Goal: Task Accomplishment & Management: Use online tool/utility

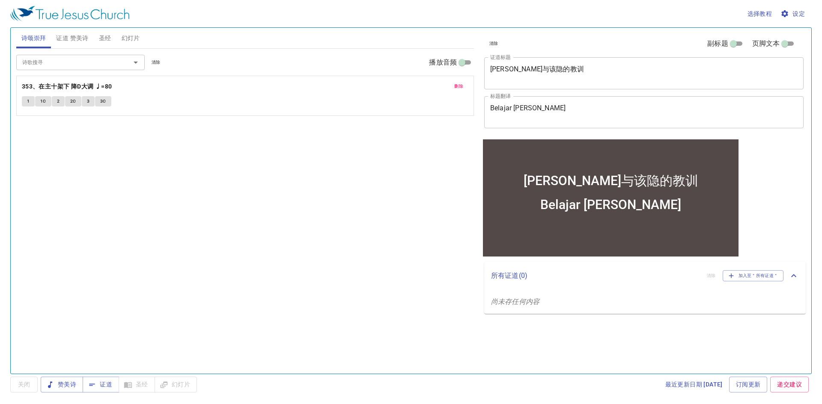
click at [555, 74] on textarea "亚伯与该隐的教训" at bounding box center [643, 73] width 307 height 16
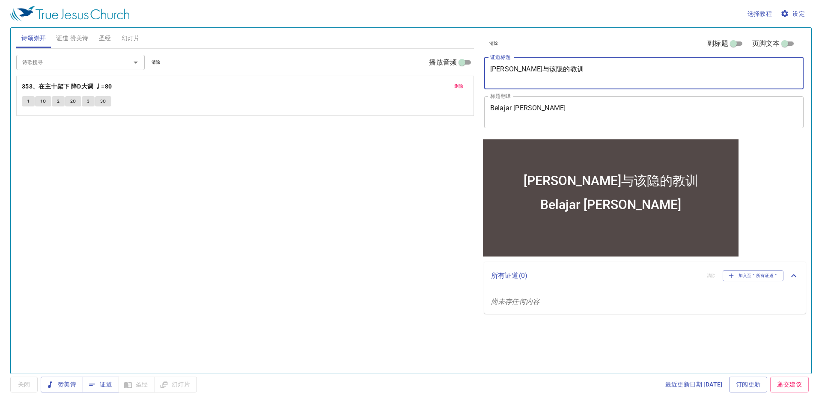
click at [574, 108] on textarea "Belajar Dari Kain Dan Habel" at bounding box center [643, 112] width 307 height 16
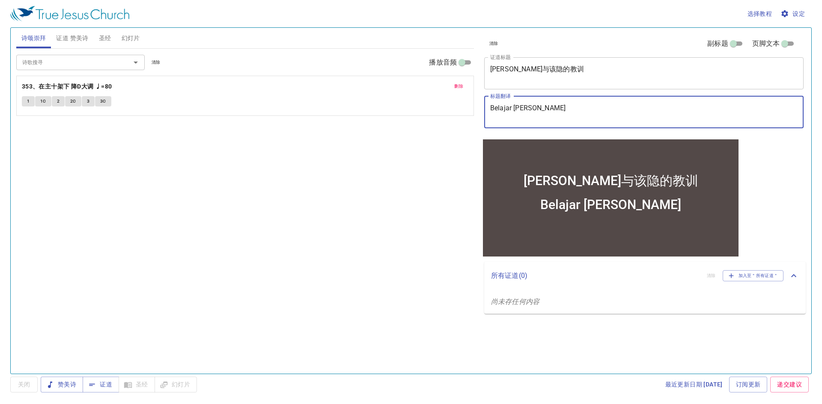
click at [581, 116] on textarea "Belajar Dari Kain Dan Habel" at bounding box center [643, 112] width 307 height 16
click at [372, 263] on div "诗歌搜寻 诗歌搜寻 清除 播放音频 删除 353、在主十架下 降D大调 ♩=80 1 1C 2 2C 3 3C" at bounding box center [245, 208] width 458 height 318
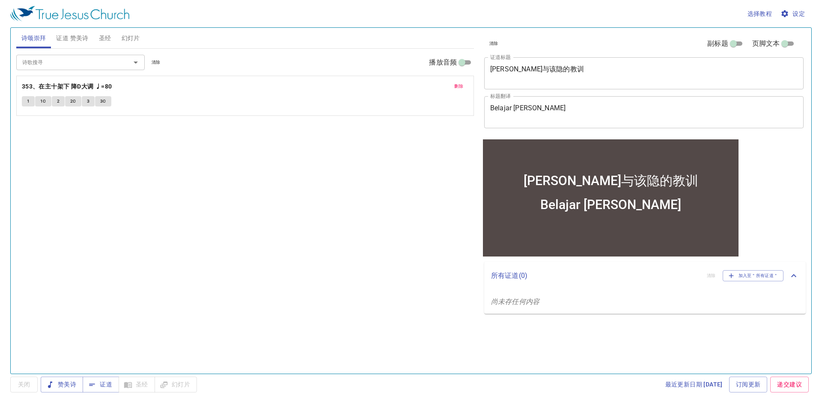
drag, startPoint x: 574, startPoint y: 84, endPoint x: 507, endPoint y: 86, distance: 66.4
click at [507, 86] on div "亚伯与该隐的教训 x 证道标题" at bounding box center [643, 73] width 319 height 32
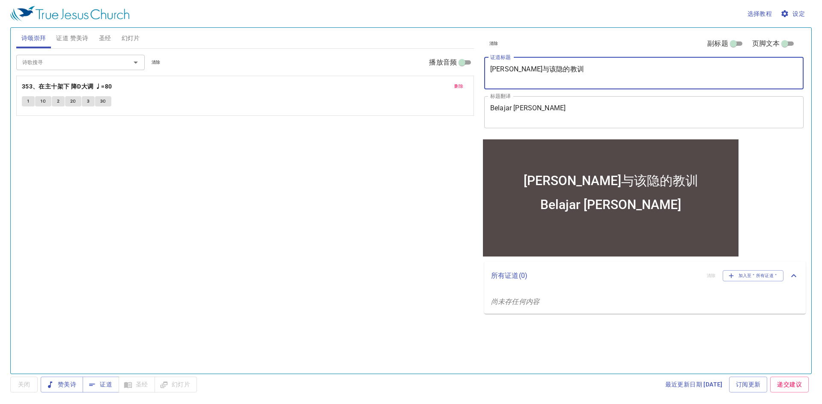
drag, startPoint x: 551, startPoint y: 69, endPoint x: 556, endPoint y: 64, distance: 6.7
click at [556, 64] on div "亚伯与该隐的教训 x 证道标题" at bounding box center [643, 73] width 319 height 32
drag, startPoint x: 559, startPoint y: 73, endPoint x: 484, endPoint y: 78, distance: 75.5
click at [484, 78] on div "亚伯与该隐的教训 x 证道标题" at bounding box center [643, 73] width 319 height 32
click at [570, 86] on div "亚伯与该隐的教训 x 证道标题" at bounding box center [643, 73] width 319 height 32
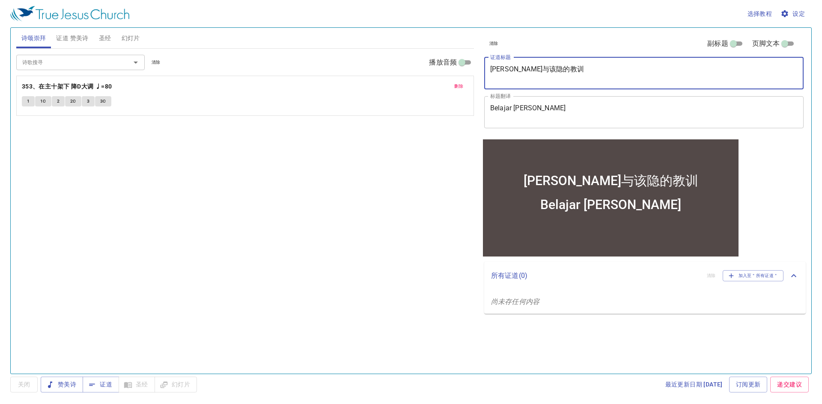
click at [588, 84] on div "亚伯与该隐的教训 x 证道标题" at bounding box center [643, 73] width 319 height 32
click at [592, 71] on textarea "亚伯与该隐的教训" at bounding box center [643, 73] width 307 height 16
click at [58, 58] on input "诗歌搜寻" at bounding box center [68, 62] width 98 height 10
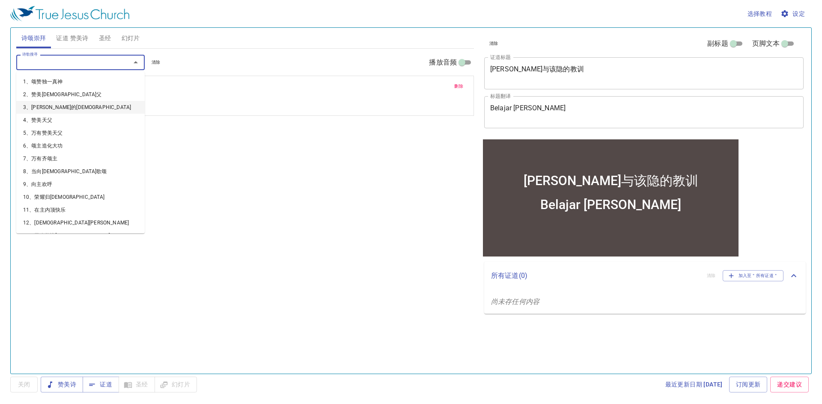
click at [81, 109] on li "3、亚伯拉罕的神" at bounding box center [80, 107] width 128 height 13
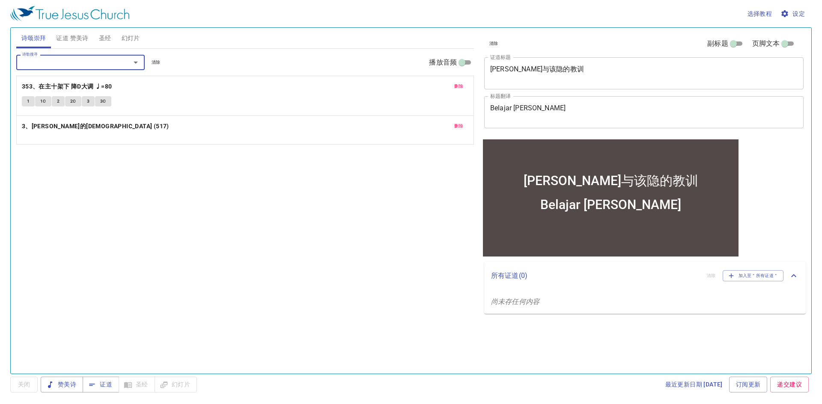
click at [89, 55] on div "诗歌搜寻" at bounding box center [80, 62] width 128 height 15
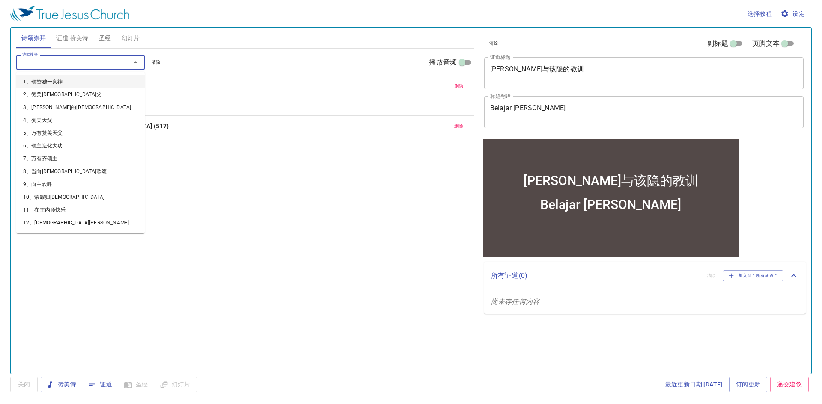
click at [90, 62] on input "诗歌搜寻" at bounding box center [68, 62] width 98 height 10
click at [85, 139] on li "5、万有赞美天父" at bounding box center [80, 133] width 128 height 13
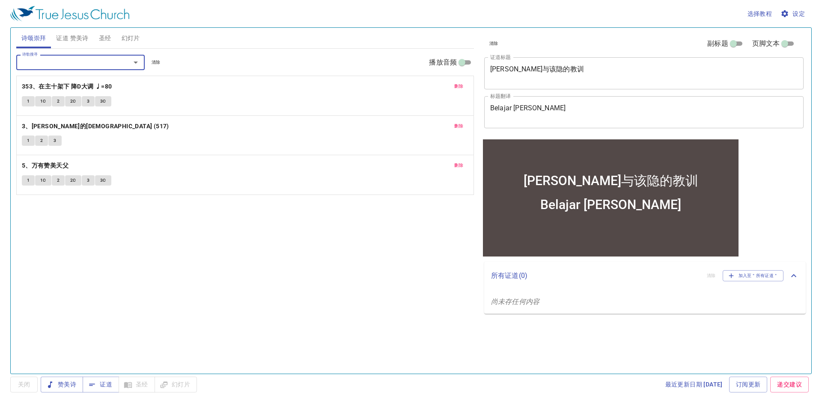
click at [88, 68] on div "诗歌搜寻" at bounding box center [80, 62] width 128 height 15
click at [96, 65] on input "诗歌搜寻" at bounding box center [68, 62] width 98 height 10
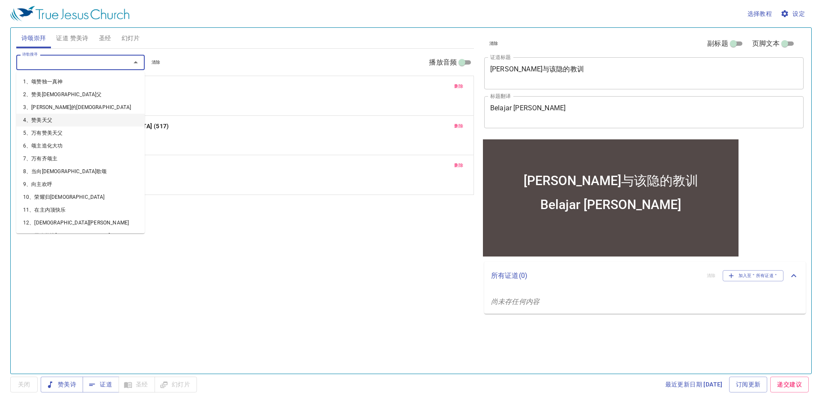
click at [90, 121] on li "4、赞美天父" at bounding box center [80, 120] width 128 height 13
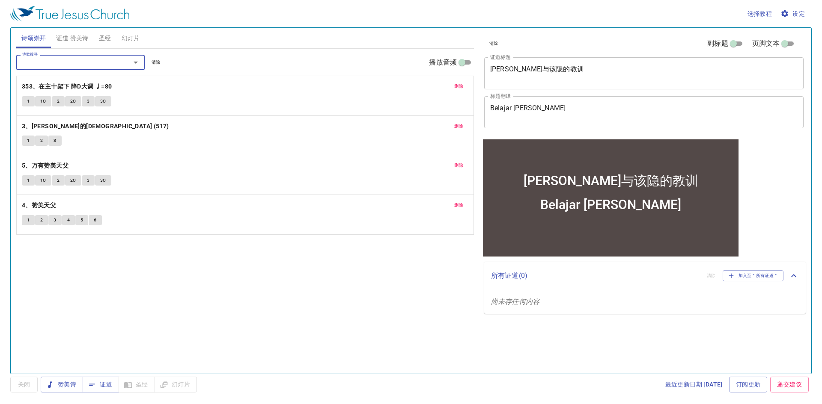
click at [26, 103] on button "1" at bounding box center [28, 101] width 13 height 10
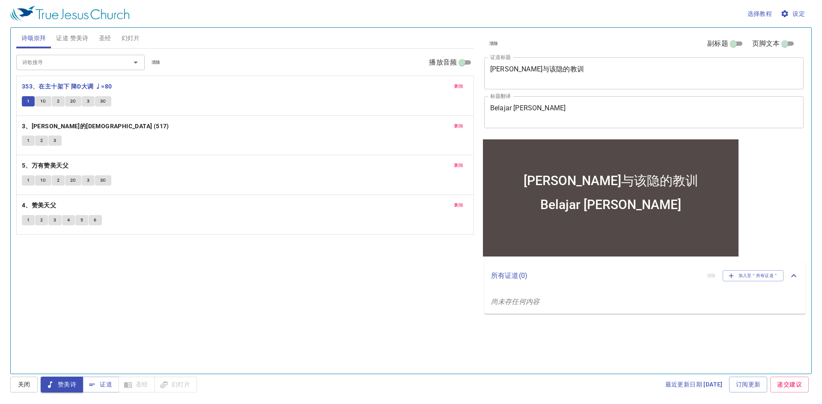
drag, startPoint x: 37, startPoint y: 102, endPoint x: 43, endPoint y: 102, distance: 6.0
click at [37, 102] on button "1C" at bounding box center [43, 101] width 16 height 10
click at [56, 101] on button "2" at bounding box center [58, 101] width 13 height 10
click at [82, 101] on button "3" at bounding box center [88, 101] width 13 height 10
click at [101, 97] on button "3C" at bounding box center [103, 101] width 16 height 10
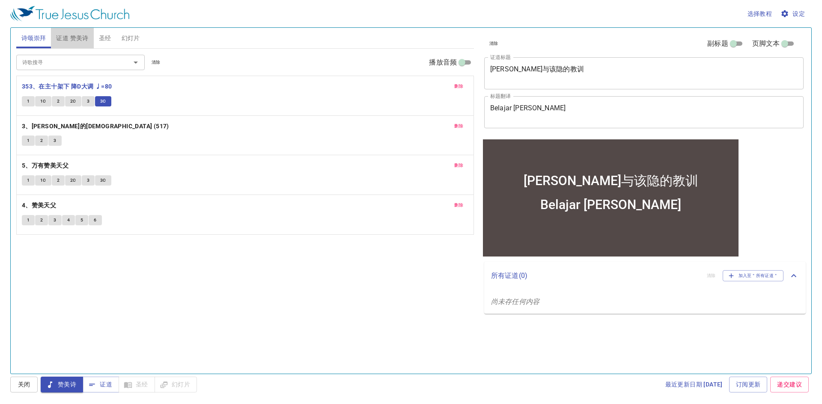
click at [78, 42] on span "证道 赞美诗" at bounding box center [72, 38] width 32 height 11
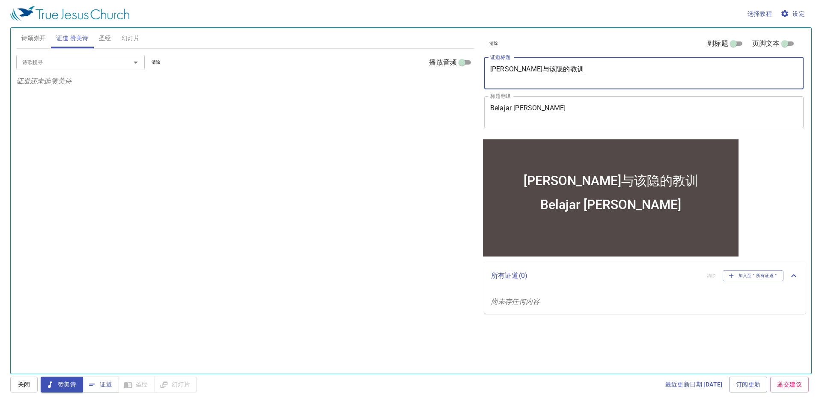
drag, startPoint x: 556, startPoint y: 74, endPoint x: 460, endPoint y: 88, distance: 96.9
click at [460, 88] on div "诗颂崇拜 证道 赞美诗 圣经 幻灯片 诗歌搜寻 诗歌搜寻 清除 播放音频 删除 353、在主十架下 降D大调 ♩=80 1 1C 2 2C 3 3C 删除 3…" at bounding box center [411, 197] width 796 height 346
type textarea "创世记"
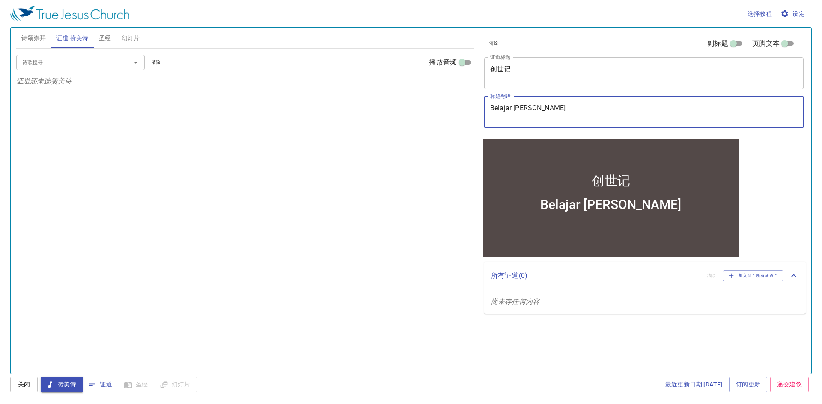
drag, startPoint x: 604, startPoint y: 116, endPoint x: 487, endPoint y: 96, distance: 118.5
click at [487, 96] on div "Belajar Dari Kain Dan Habel x 标题翻译" at bounding box center [643, 112] width 319 height 32
type textarea "Kejadian"
click at [107, 383] on span "证道" at bounding box center [100, 385] width 23 height 11
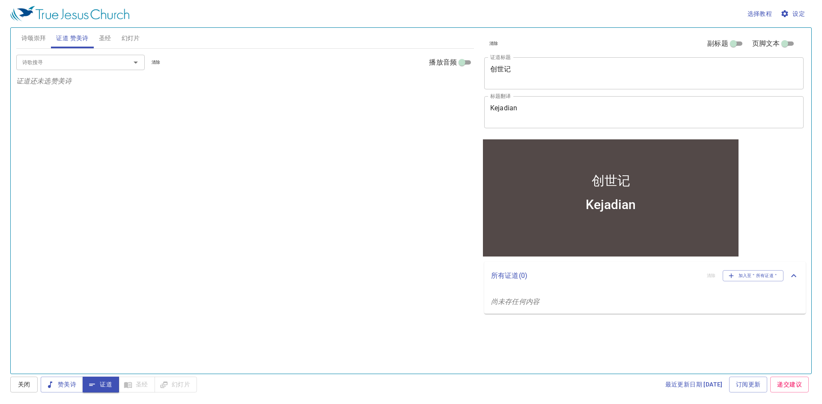
click at [104, 38] on span "圣经" at bounding box center [105, 38] width 12 height 11
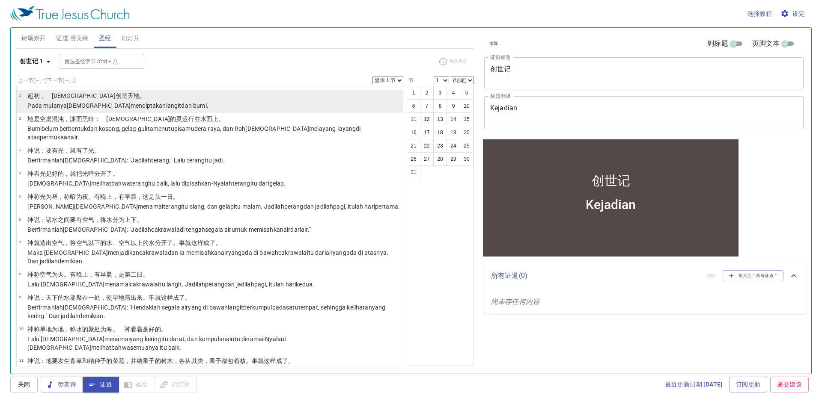
click at [131, 103] on wh430 "menciptakan langit dan bumi ." at bounding box center [170, 105] width 78 height 7
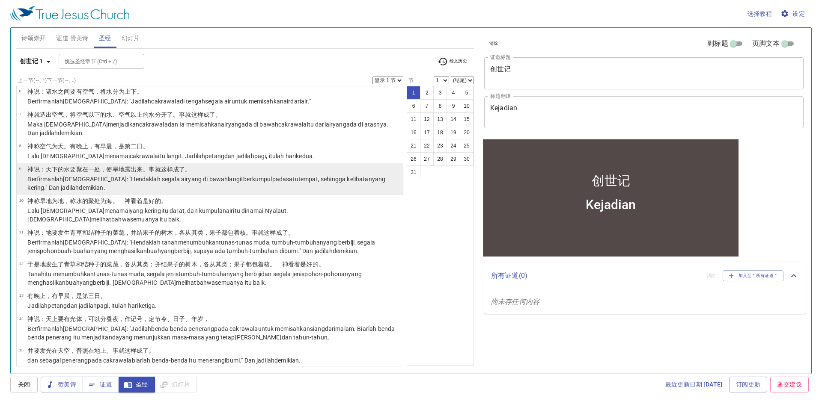
click at [154, 176] on wh4325 "yang di bawah langit berkumpul pada satu tempat , sehingga kelihatan yang kerin…" at bounding box center [206, 183] width 358 height 15
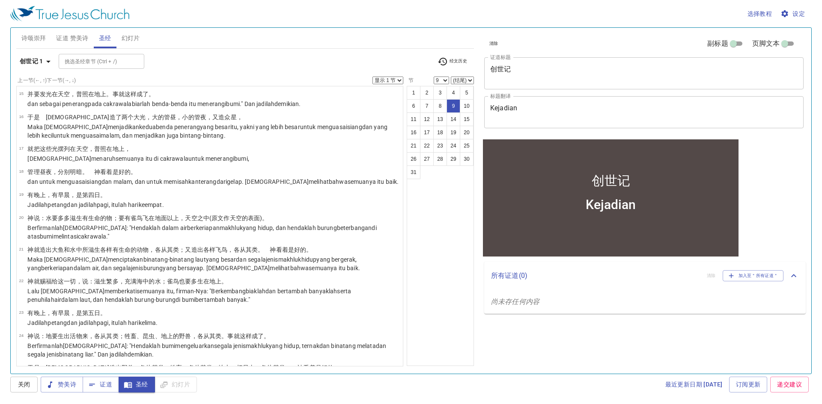
click at [157, 202] on wh3117 "keempat ." at bounding box center [151, 205] width 25 height 7
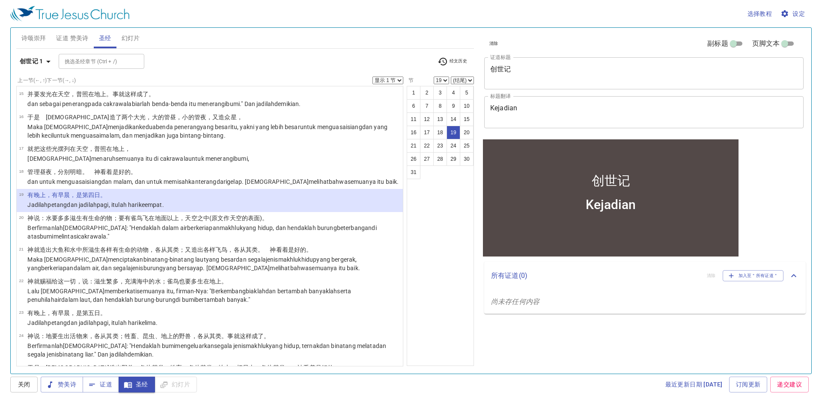
scroll to position [580, 0]
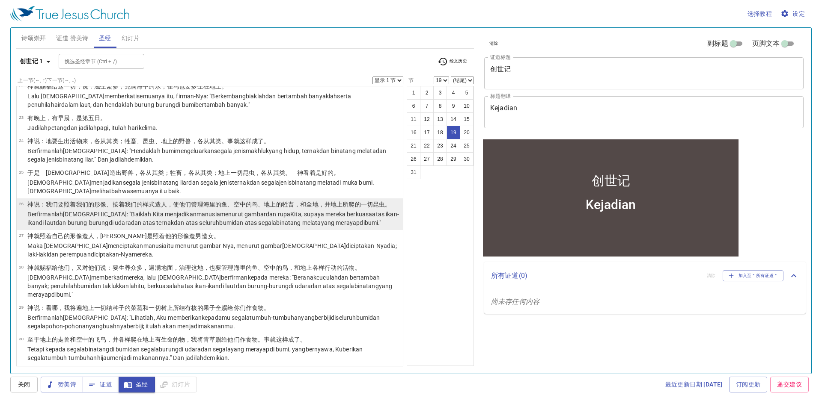
click at [156, 201] on wh1823 "造 人 ，使他们管理 海 里的鱼 、空 中的鸟 、地上的牲畜 ，和全地 ，并地 上所爬 的一切昆虫 。" at bounding box center [273, 204] width 236 height 7
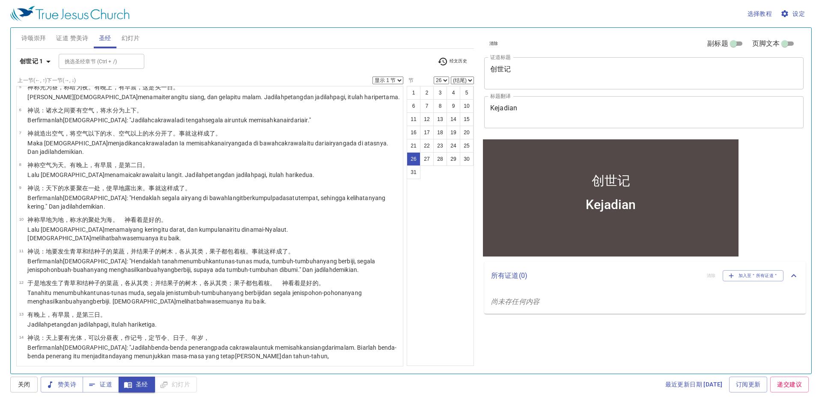
scroll to position [0, 0]
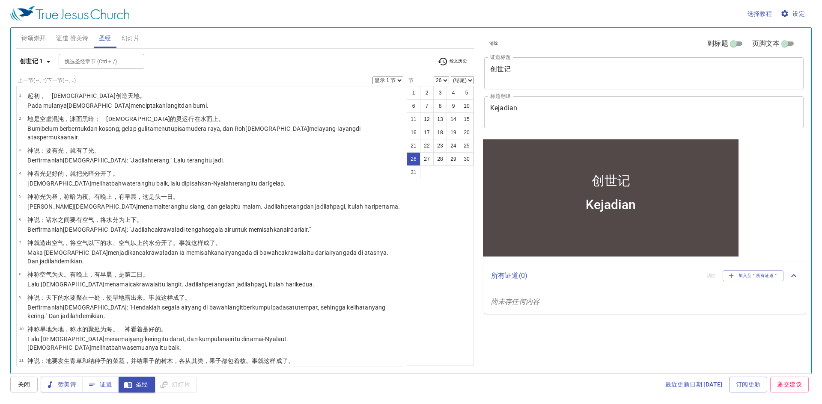
click at [36, 47] on button "诗颂崇拜" at bounding box center [33, 38] width 35 height 21
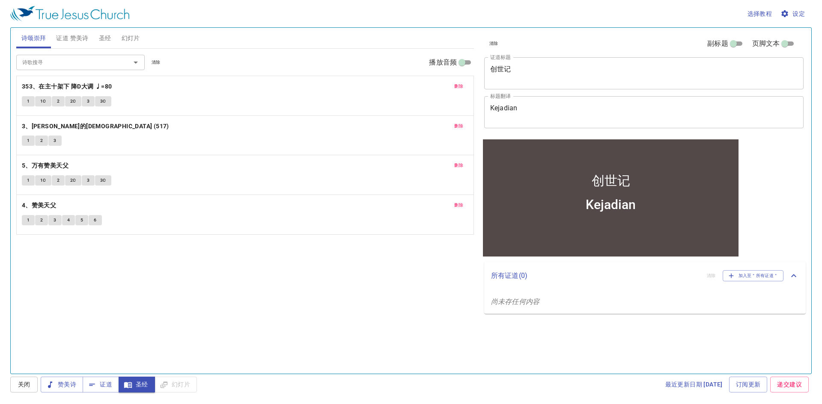
click at [52, 102] on button "2" at bounding box center [58, 101] width 13 height 10
click at [68, 102] on button "2C" at bounding box center [73, 101] width 16 height 10
click at [141, 319] on div "诗歌搜寻 诗歌搜寻 清除 播放音频 删除 353、在主十架下 降D大调 ♩=80 1 1C 2 2C 3 3C 删除 3、亚伯拉罕的神 (517) 1 2 3…" at bounding box center [245, 208] width 458 height 318
click at [153, 383] on button "圣经" at bounding box center [137, 385] width 36 height 16
click at [103, 44] on button "圣经" at bounding box center [105, 38] width 23 height 21
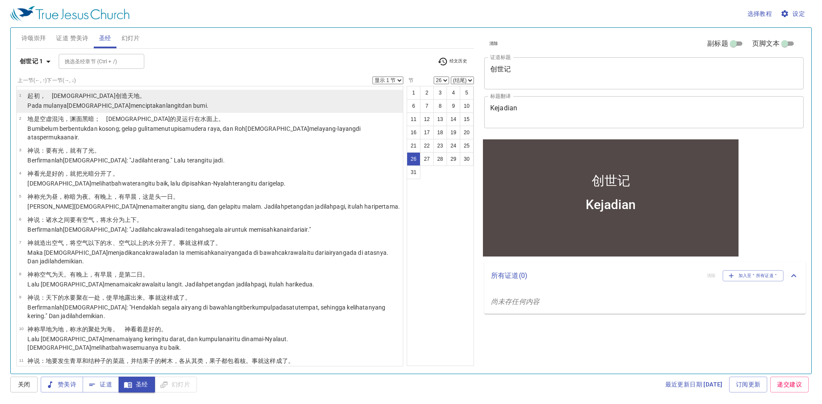
click at [70, 107] on wh7225 "Allah menciptakan langit dan bumi ." at bounding box center [138, 105] width 142 height 7
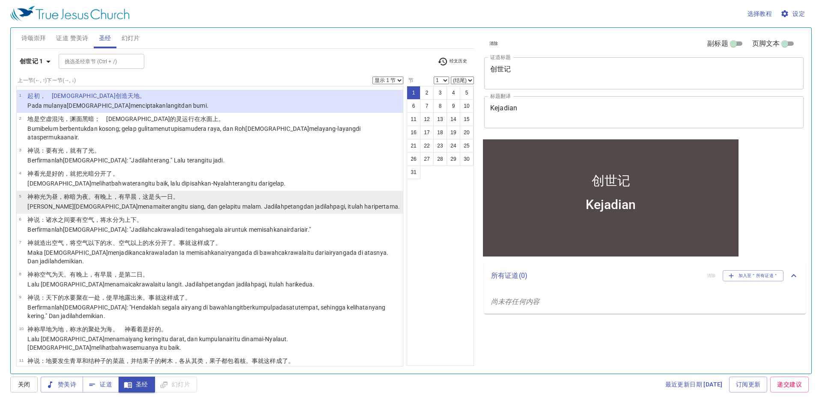
drag, startPoint x: 112, startPoint y: 191, endPoint x: 119, endPoint y: 196, distance: 8.7
click at [112, 193] on wh3915 "。有晚上 ，有早晨 ，这是头一 日 。" at bounding box center [133, 196] width 91 height 7
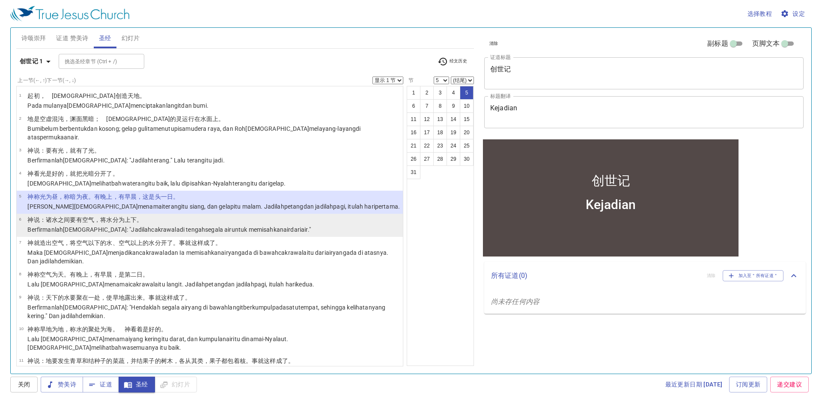
scroll to position [214, 0]
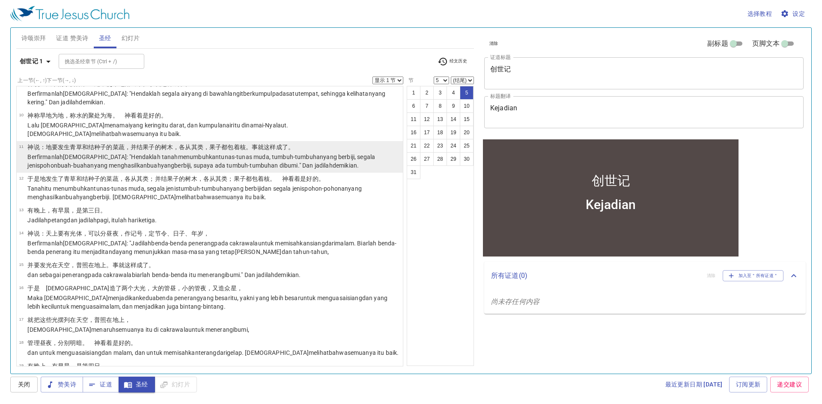
click at [143, 240] on wh1961 "benda-benda penerang pada cakrawala untuk memisahkan siang dari malam . Biarlah…" at bounding box center [211, 247] width 369 height 15
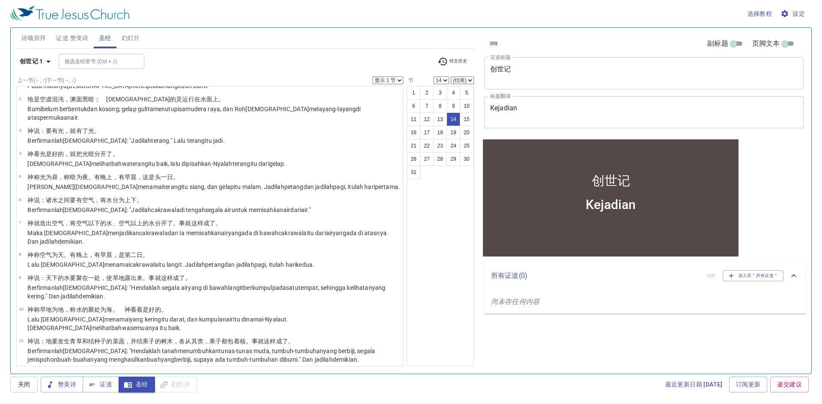
scroll to position [0, 0]
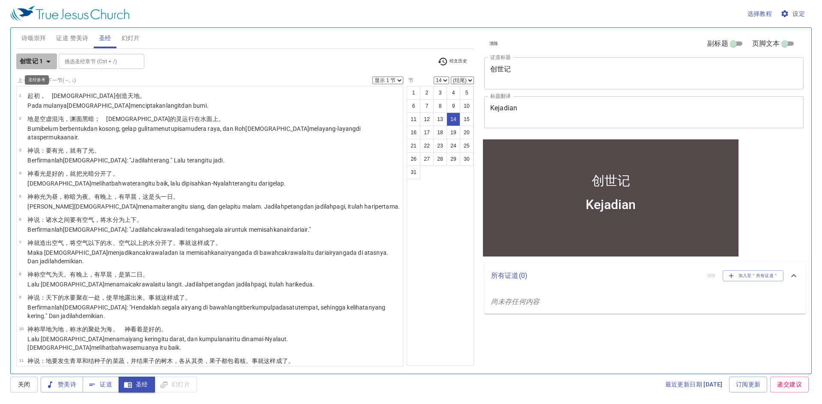
click at [33, 62] on b "创世记 1" at bounding box center [32, 61] width 24 height 11
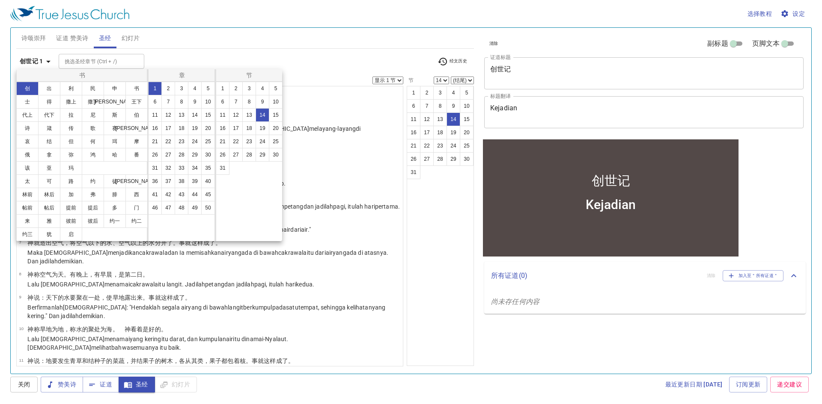
click at [397, 78] on div at bounding box center [411, 202] width 822 height 404
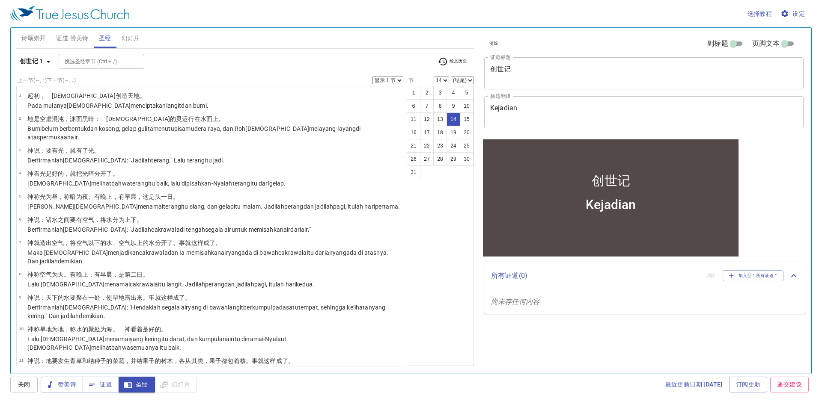
click at [398, 79] on select "显示 1 节 显示 2 节 显示 3 节 显示 4 节 显示 5 节" at bounding box center [387, 81] width 31 height 8
click at [391, 80] on select "显示 1 节 显示 2 节 显示 3 节 显示 4 节 显示 5 节" at bounding box center [387, 81] width 31 height 8
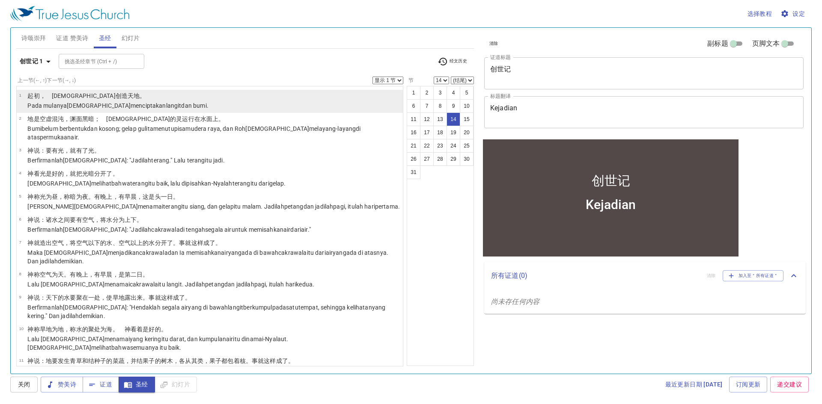
click at [295, 106] on li "1 ﻿起初 ，　神 创造 天 地 。 Pada mulanya Allah menciptakan langit dan bumi ." at bounding box center [210, 101] width 386 height 23
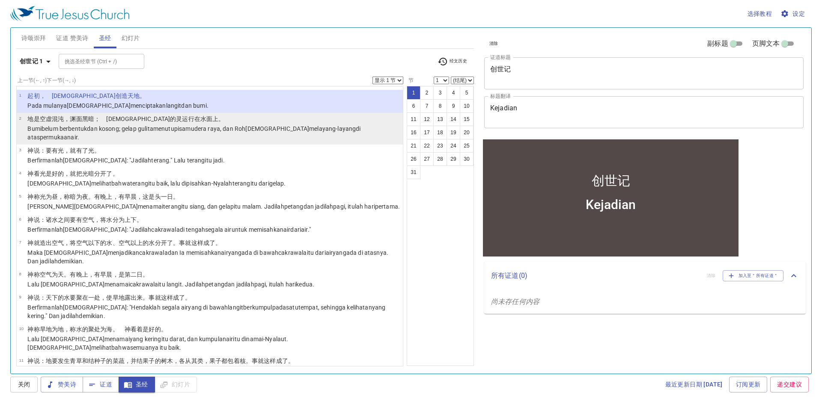
click at [341, 121] on p "地 是 空虚 混沌 ，渊 面 黑暗 ；　神 的灵 运行 在水 面 上 。" at bounding box center [213, 119] width 373 height 9
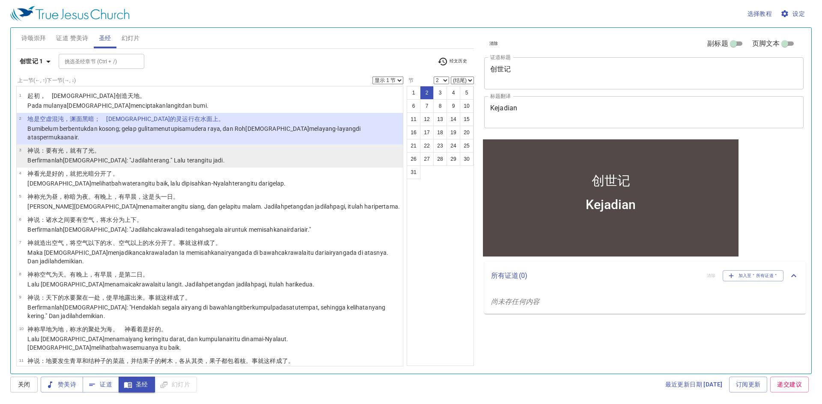
click at [328, 158] on li "3 神 说 ：要有 光 ，就有了光 。 Berfirmanlah Allah : "Jadilah terang ." Lalu terang itu jad…" at bounding box center [210, 156] width 386 height 23
select select "3"
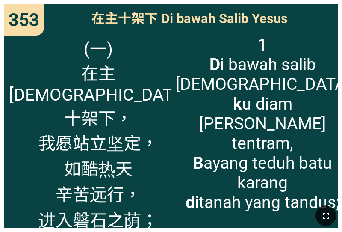
click at [321, 214] on icon "button" at bounding box center [326, 216] width 10 height 10
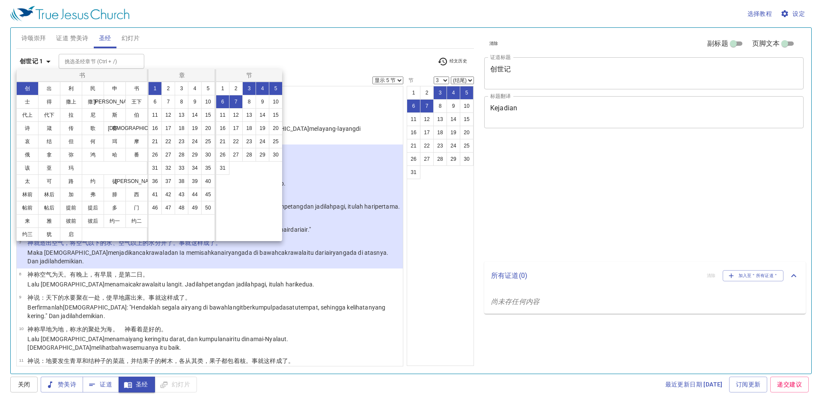
select select "5"
select select "3"
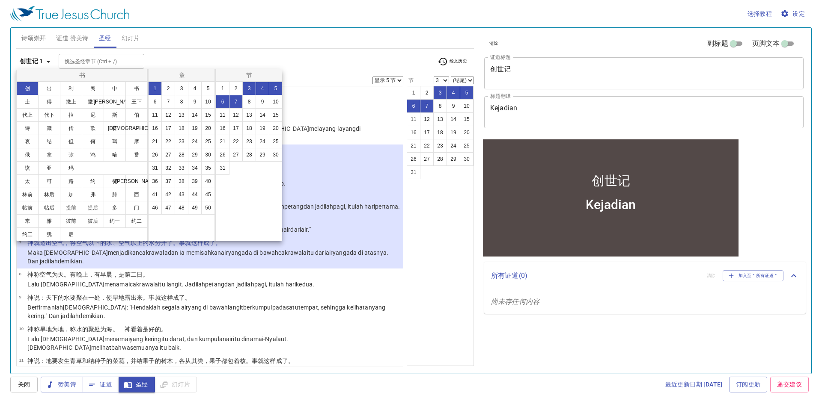
click at [303, 54] on div at bounding box center [411, 202] width 822 height 404
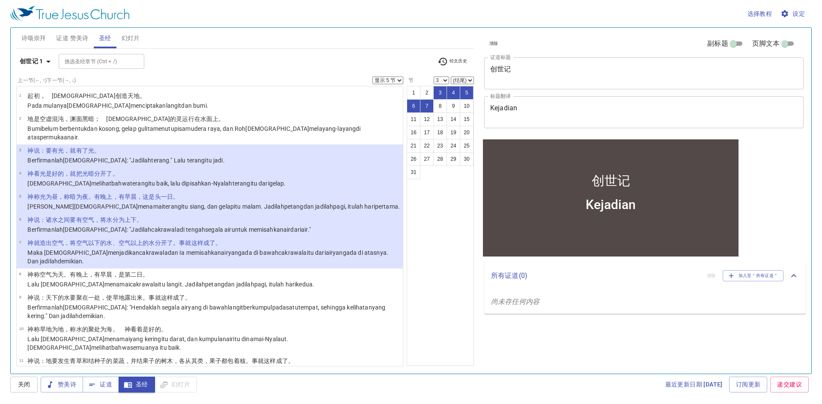
click at [469, 81] on select "(结尾) 4 5 6 7 8 9 10 11 12 13 14 15 16 17 18 19 20 21 22 23 24 25 26 27 28 29 30…" at bounding box center [462, 81] width 23 height 8
click at [451, 77] on select "(结尾) 4 5 6 7 8 9 10 11 12 13 14 15 16 17 18 19 20 21 22 23 24 25 26 27 28 29 30…" at bounding box center [462, 81] width 23 height 8
click at [461, 81] on select "(结尾) 4 5 6 7 8 9 10 11 12 13 14 15 16 17 18 19 20 21 22 23 24 25 26 27 28 29 30…" at bounding box center [462, 81] width 23 height 8
select select "13"
click at [451, 77] on select "(结尾) 4 5 6 7 8 9 10 11 12 13 14 15 16 17 18 19 20 21 22 23 24 25 26 27 28 29 30…" at bounding box center [462, 81] width 23 height 8
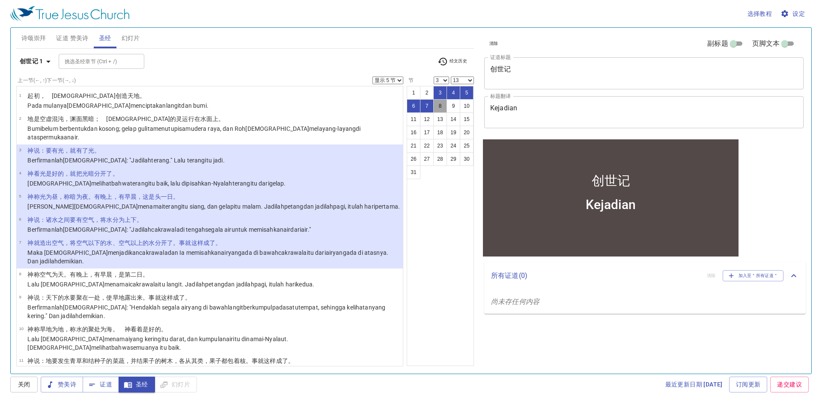
click at [446, 109] on button "8" at bounding box center [440, 106] width 14 height 14
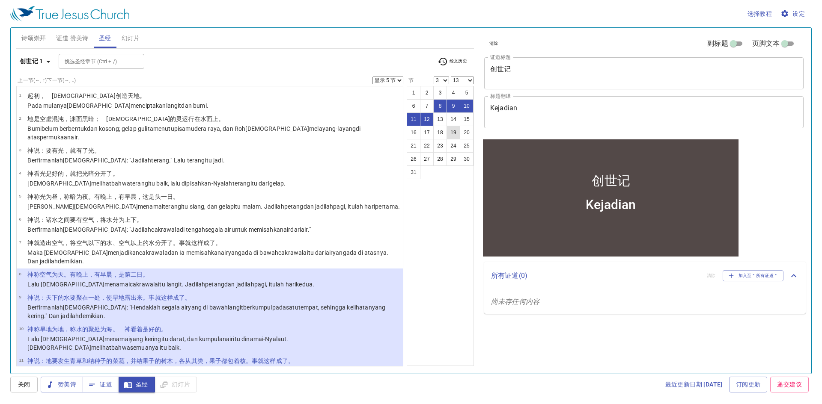
click at [446, 137] on button "19" at bounding box center [453, 133] width 14 height 14
select select "19"
select select
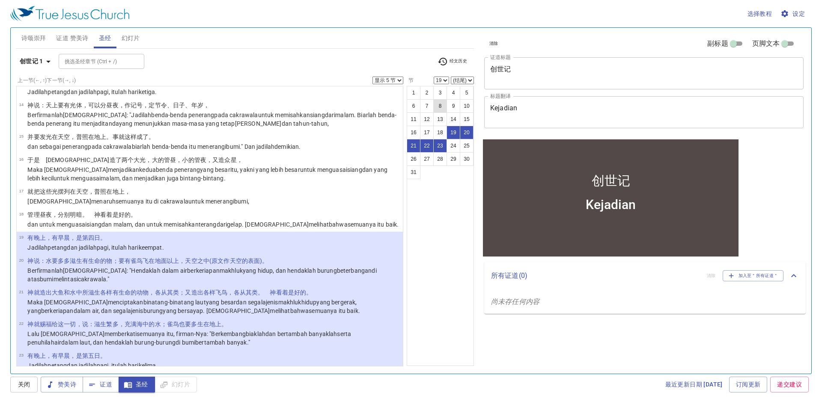
click at [434, 101] on button "8" at bounding box center [440, 106] width 14 height 14
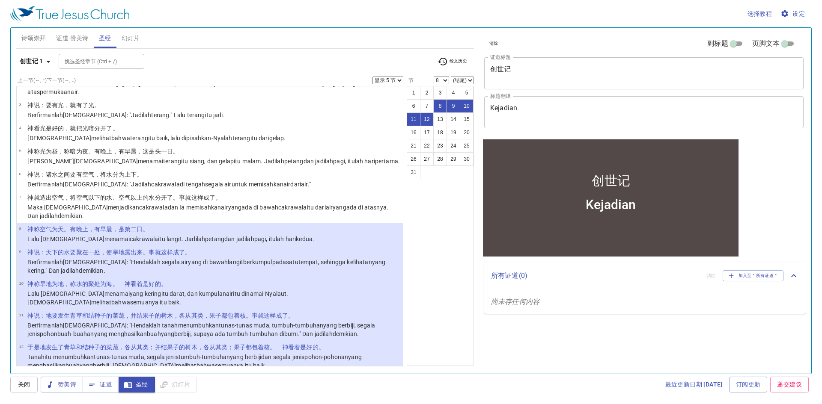
click at [125, 38] on span "幻灯片" at bounding box center [131, 38] width 18 height 11
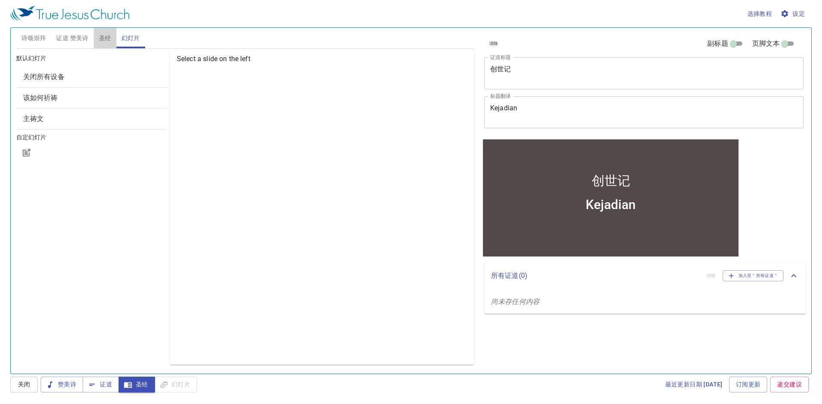
click at [107, 45] on button "圣经" at bounding box center [105, 38] width 23 height 21
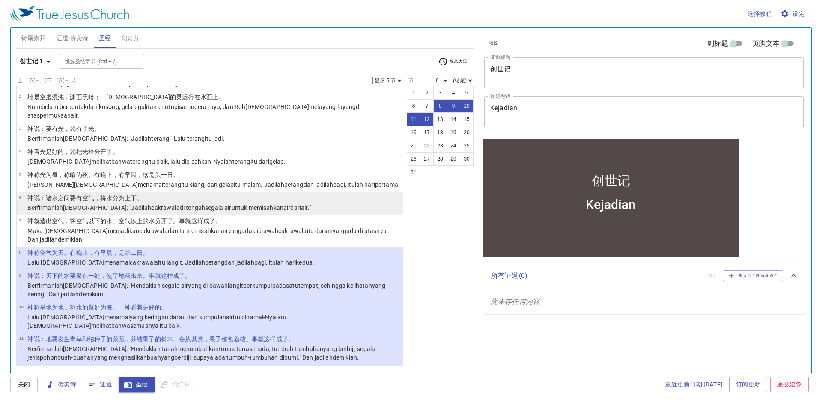
scroll to position [0, 0]
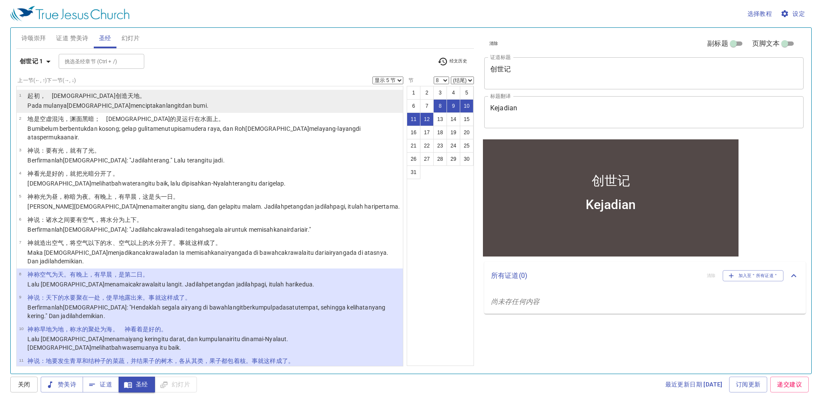
click at [229, 101] on li "1 ﻿起初 ，　神 创造 天 地 。 Pada mulanya Allah menciptakan langit dan bumi ." at bounding box center [210, 101] width 386 height 23
select select "1"
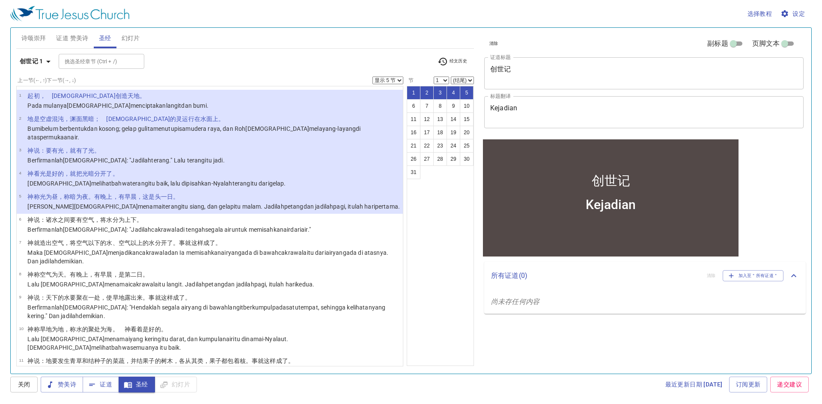
click at [399, 80] on select "显示 1 节 显示 2 节 显示 3 节 显示 4 节 显示 5 节" at bounding box center [387, 81] width 31 height 8
click at [372, 77] on select "显示 1 节 显示 2 节 显示 3 节 显示 4 节 显示 5 节" at bounding box center [387, 81] width 31 height 8
click at [446, 79] on select "1 2 3 4 5 6 7 8 9 10 11 12 13 14 15 16 17 18 19 20 21 22 23 24 25 26 27 28 29 3…" at bounding box center [441, 81] width 15 height 8
click at [470, 78] on select "(结尾) 2 3 4 5 6 7 8 9 10 11 12 13 14 15 16 17 18 19 20 21 22 23 24 25 26 27 28 2…" at bounding box center [462, 81] width 23 height 8
select select "22"
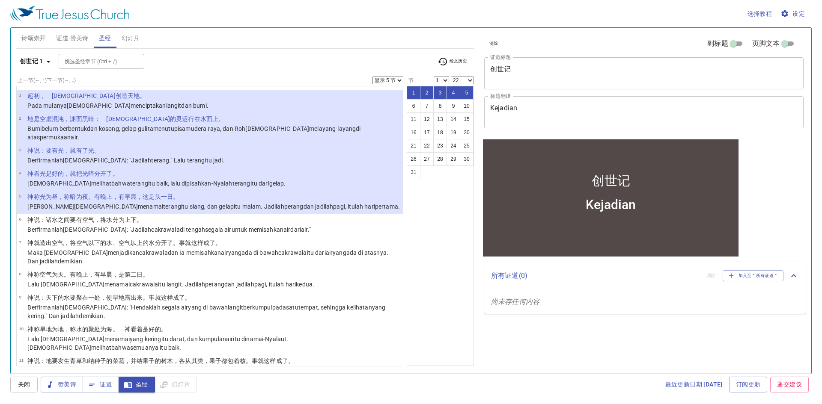
click at [451, 77] on select "(结尾) 2 3 4 5 6 7 8 9 10 11 12 13 14 15 16 17 18 19 20 21 22 23 24 25 26 27 28 2…" at bounding box center [462, 81] width 23 height 8
click at [419, 167] on button "31" at bounding box center [414, 173] width 14 height 14
select select "31"
select select
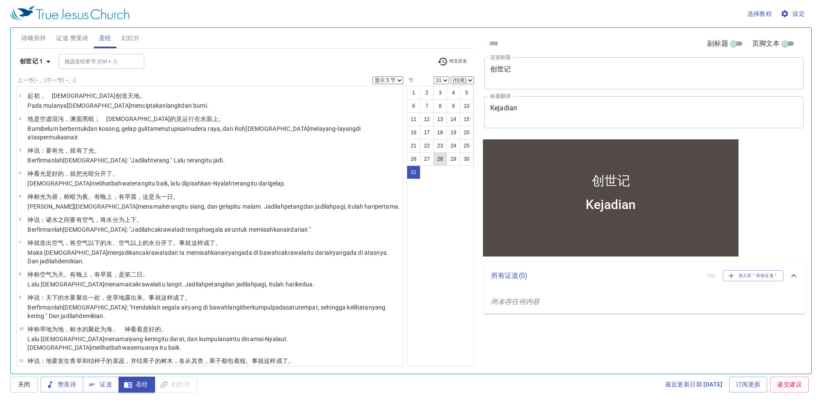
scroll to position [580, 0]
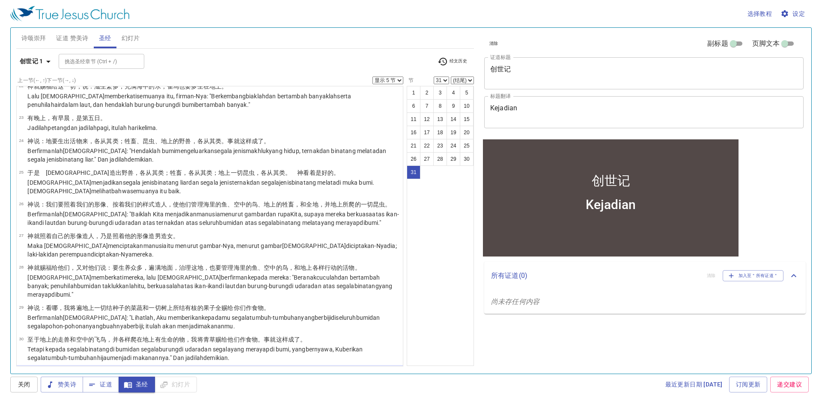
click at [396, 76] on div "创世记 1 挑选圣经章节 (Ctrl + /) 挑选圣经章节 (Ctrl + /) 经文历史" at bounding box center [245, 65] width 458 height 24
click at [399, 85] on div "上一节 (←, ↑) 下一节 (→, ↓) 显示 1 节 显示 2 节 显示 3 节 显示 4 节 显示 5 节 1 ﻿起初 ，　神 创造 天 地 。 Pad…" at bounding box center [209, 217] width 387 height 281
click at [401, 80] on select "显示 1 节 显示 2 节 显示 3 节 显示 4 节 显示 5 节" at bounding box center [387, 81] width 31 height 8
click at [372, 77] on select "显示 1 节 显示 2 节 显示 3 节 显示 4 节 显示 5 节" at bounding box center [387, 81] width 31 height 8
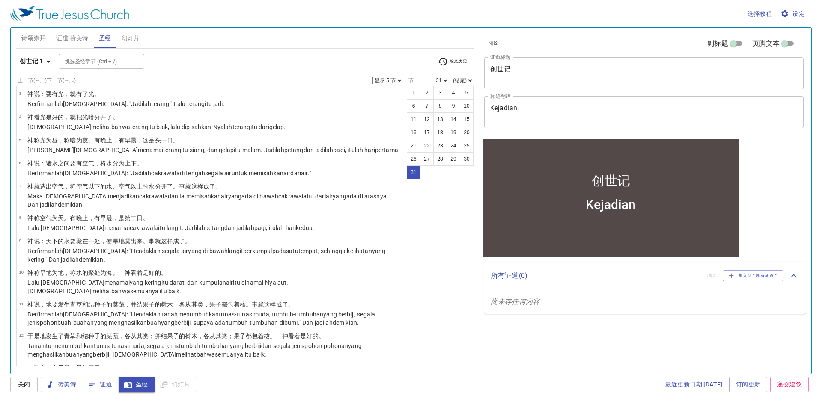
scroll to position [0, 0]
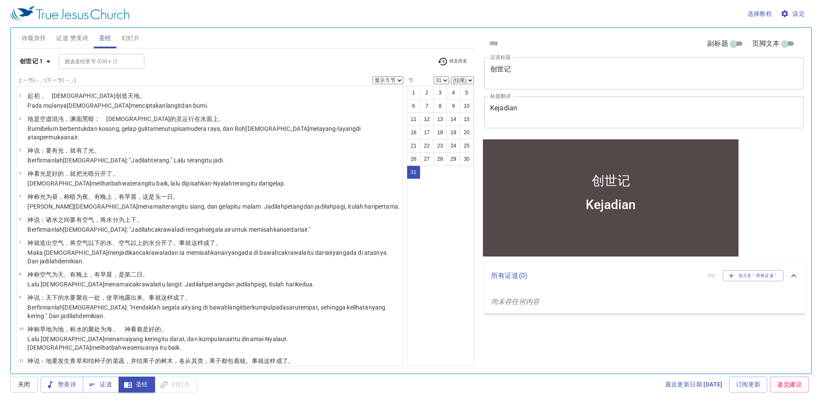
click at [15, 386] on button "关闭" at bounding box center [23, 385] width 27 height 16
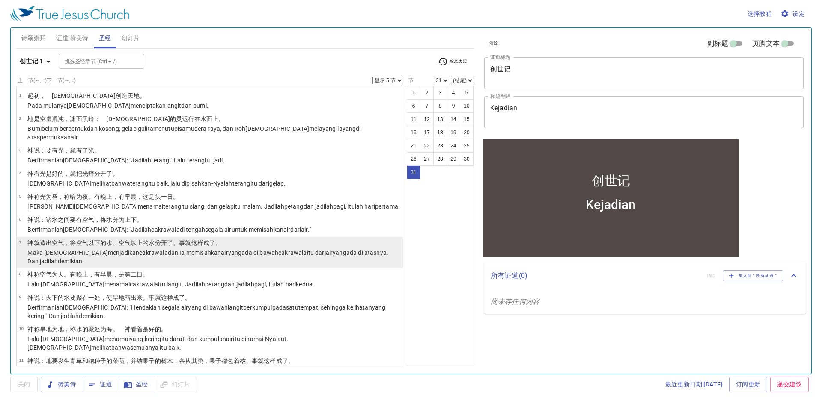
click at [294, 254] on p "Maka Allah menjadikan cakrawala dan Ia memisahkan air yang ada di bawah cakrawa…" at bounding box center [213, 257] width 373 height 17
select select "7"
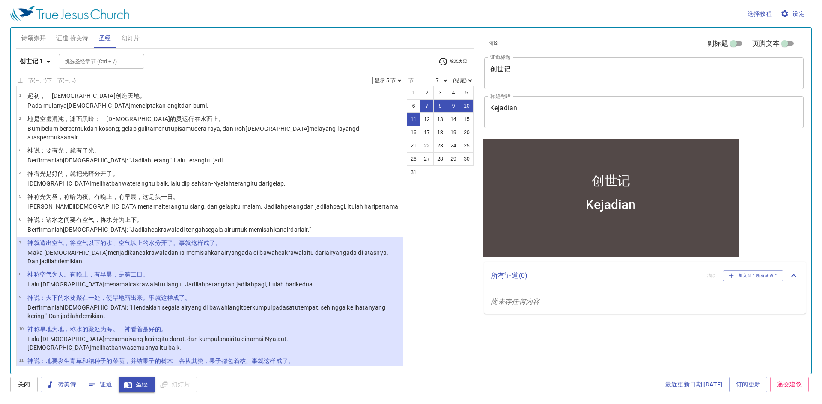
click at [199, 257] on p "Maka Allah menjadikan cakrawala dan Ia memisahkan air yang ada di bawah cakrawa…" at bounding box center [213, 257] width 373 height 17
click at [398, 77] on select "显示 1 节 显示 2 节 显示 3 节 显示 4 节 显示 5 节" at bounding box center [387, 81] width 31 height 8
select select "1"
click at [372, 77] on select "显示 1 节 显示 2 节 显示 3 节 显示 4 节 显示 5 节" at bounding box center [387, 81] width 31 height 8
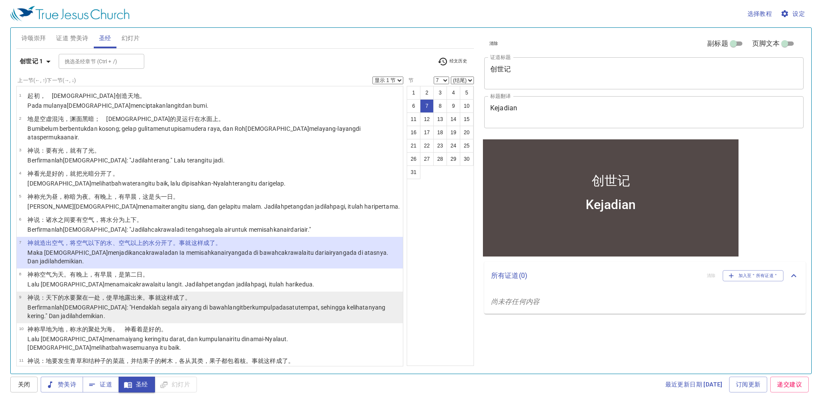
click at [307, 294] on p "神 说 ：天 下的水 要聚在 一 处 ，使旱 地露出来 。事就这样成了。" at bounding box center [213, 298] width 373 height 9
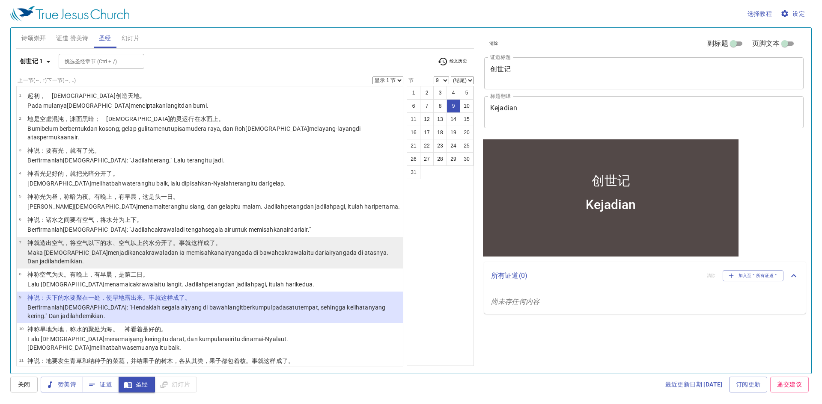
click at [300, 250] on wh4325 "yang ada di atasnya . Dan jadilah demikian ." at bounding box center [207, 257] width 361 height 15
select select "7"
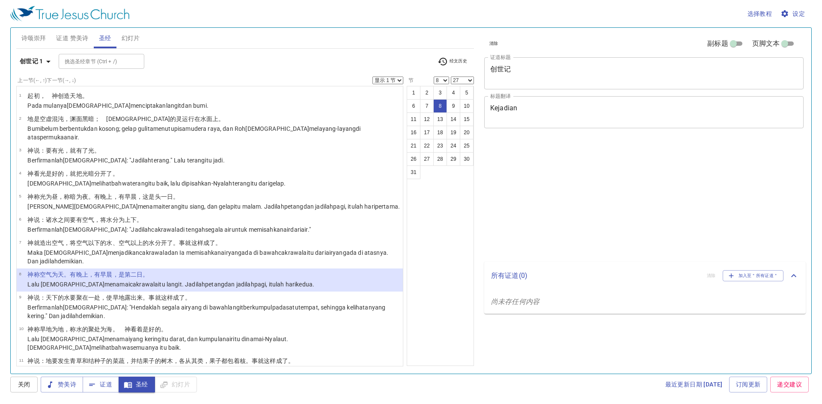
select select "8"
select select "27"
